Goal: Information Seeking & Learning: Learn about a topic

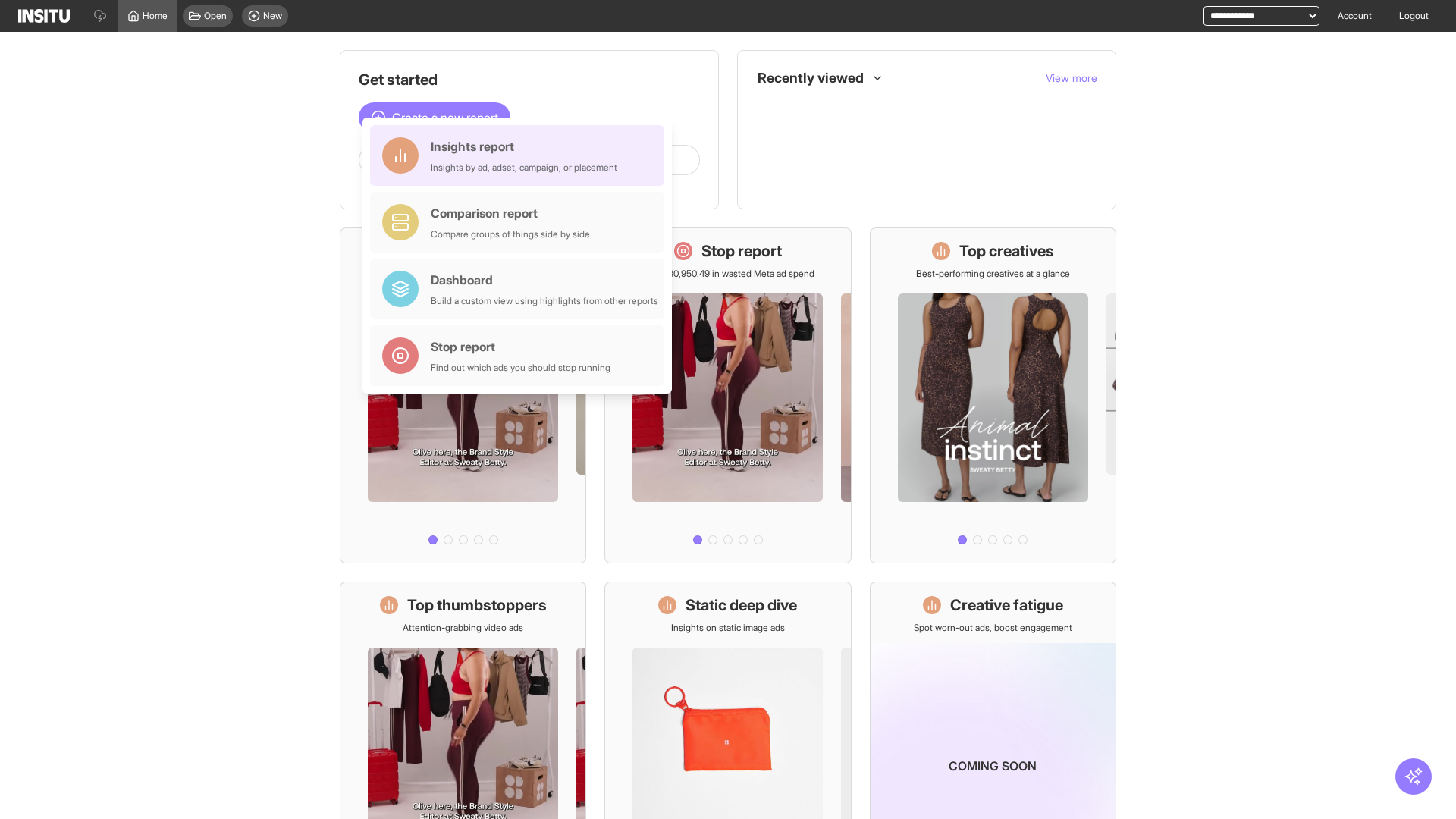
click at [521, 155] on div "Insights report Insights by ad, adset, campaign, or placement" at bounding box center [523, 155] width 186 height 37
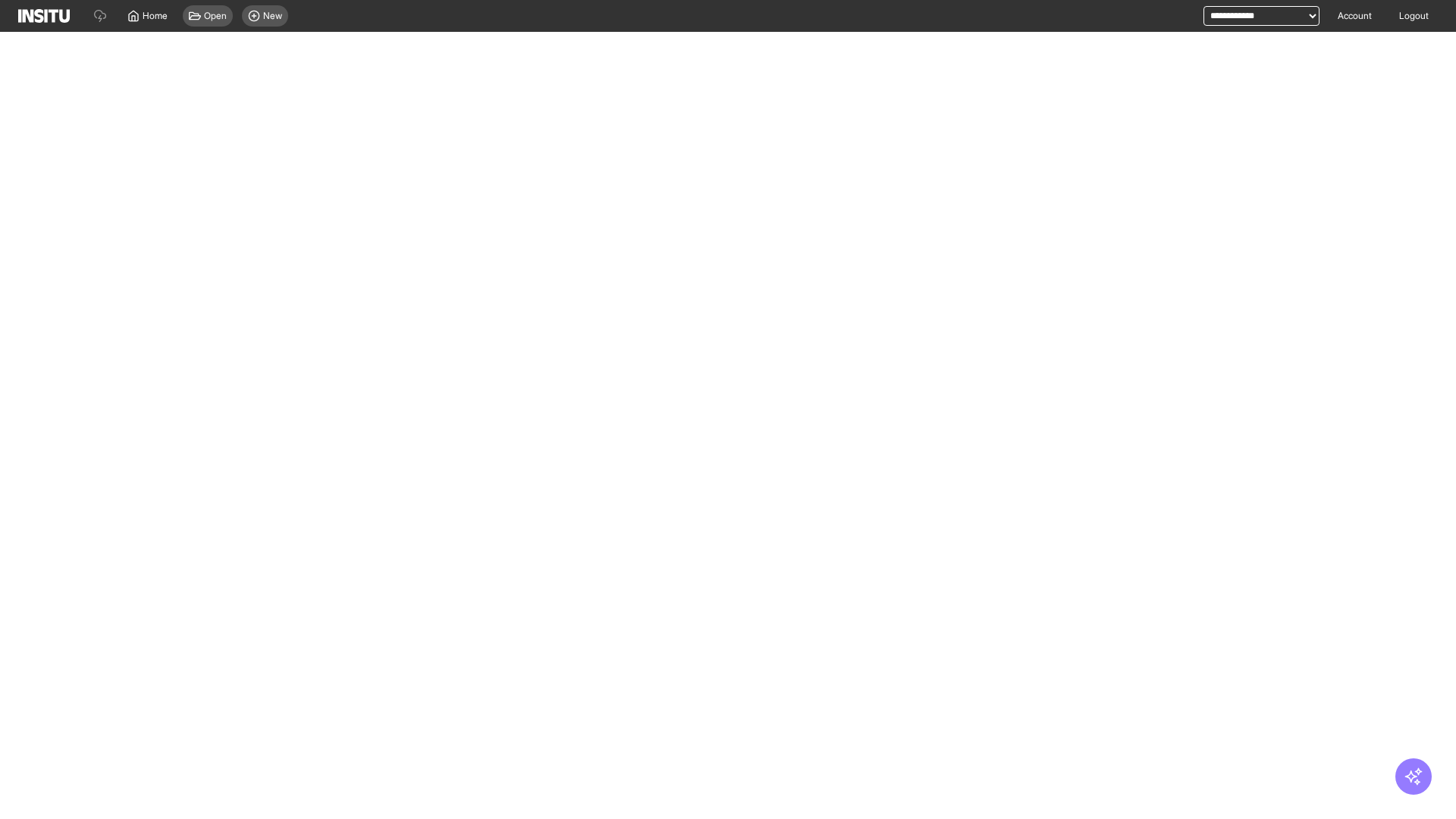
select select "**"
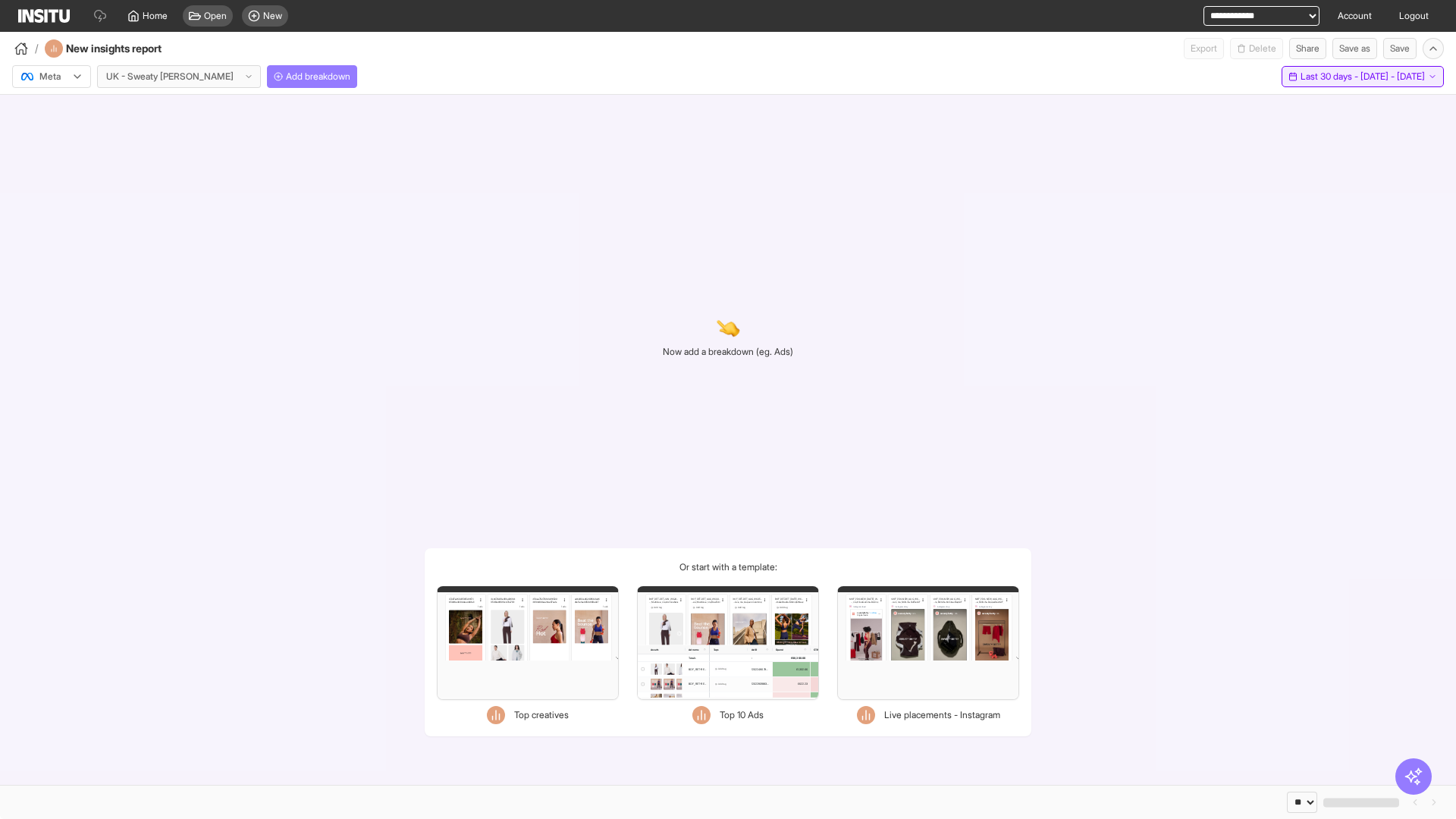
click at [1331, 77] on span "Last 30 days - [DATE] - [DATE]" at bounding box center [1362, 76] width 125 height 12
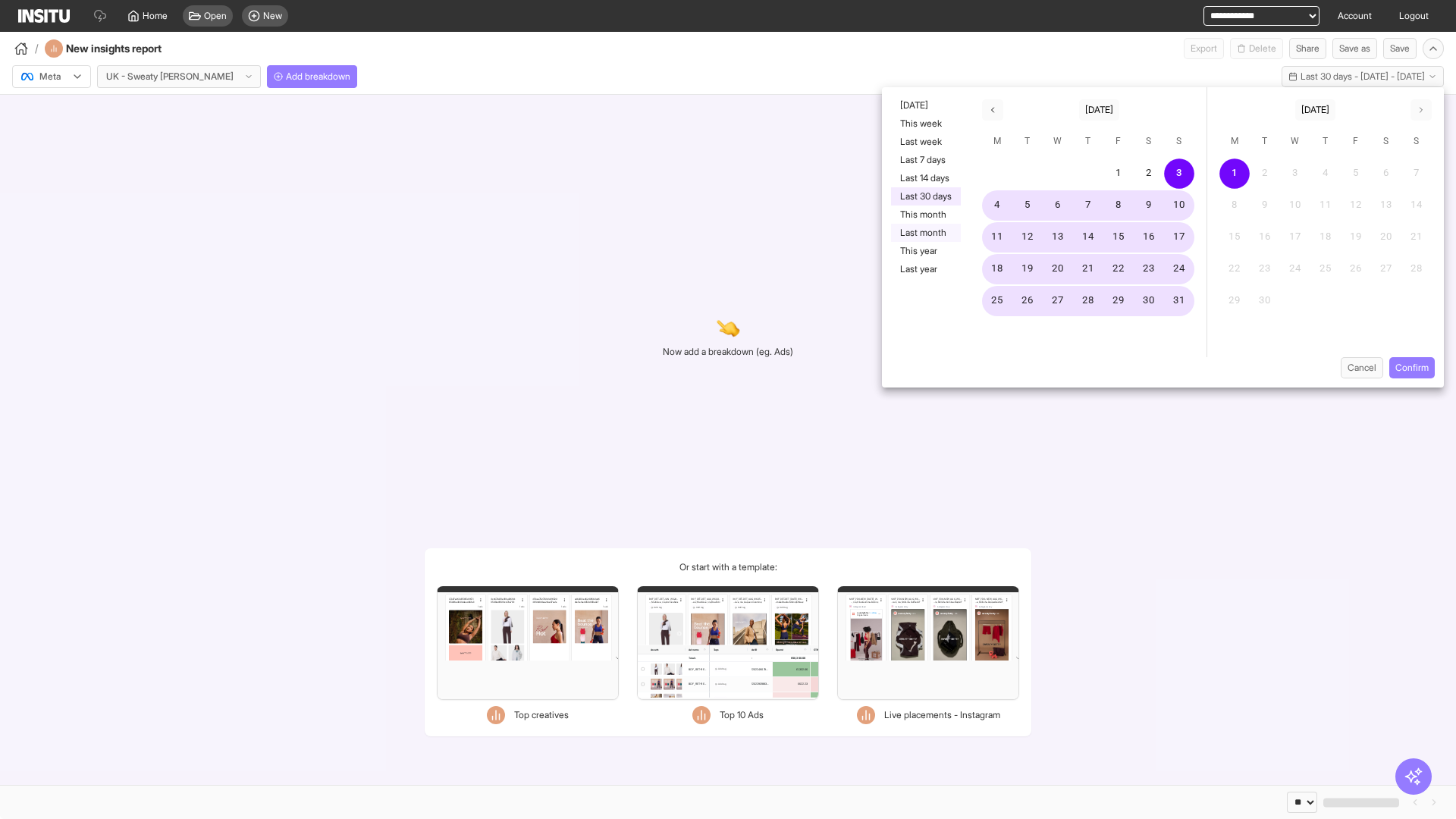
click at [924, 233] on button "Last month" at bounding box center [925, 232] width 69 height 18
